Goal: Information Seeking & Learning: Learn about a topic

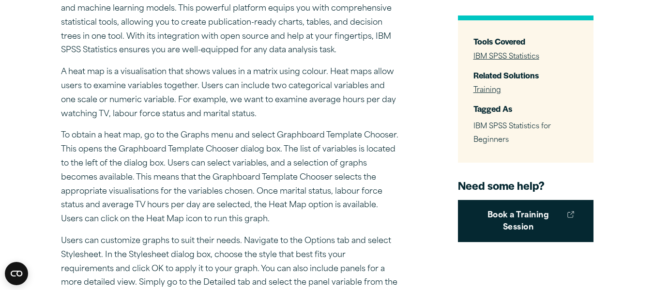
scroll to position [242, 0]
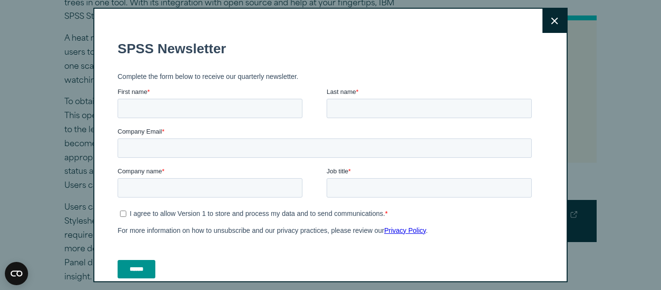
click at [549, 20] on button "Close" at bounding box center [554, 21] width 24 height 24
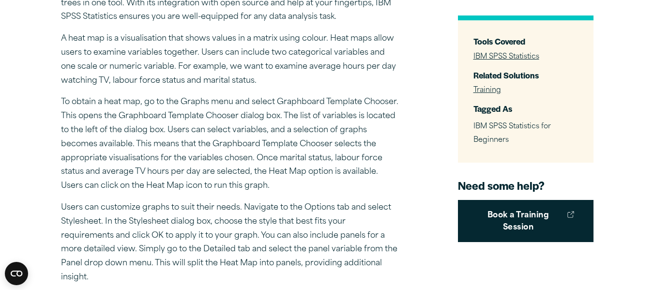
scroll to position [0, 0]
